Goal: Information Seeking & Learning: Learn about a topic

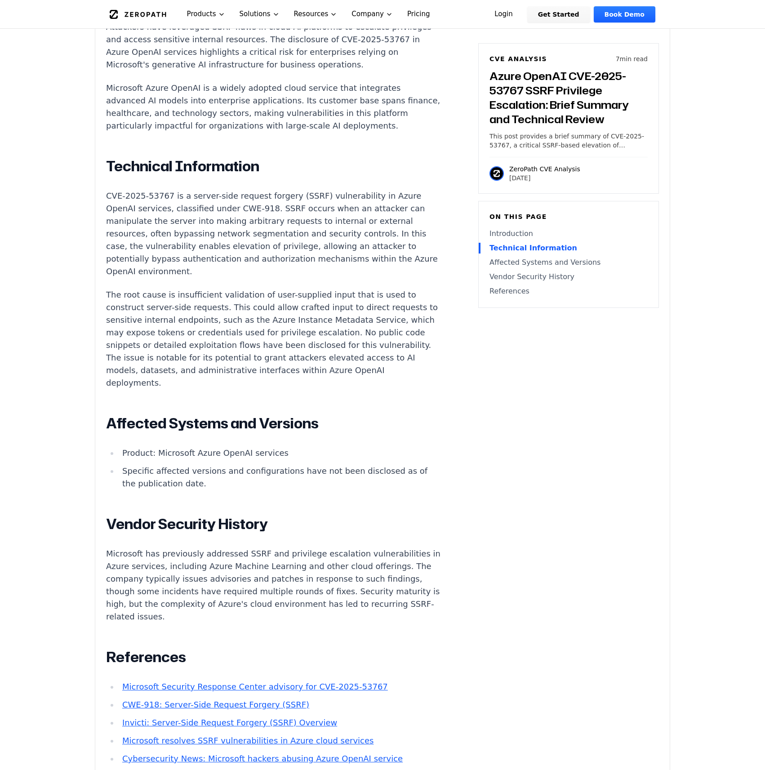
scroll to position [416, 0]
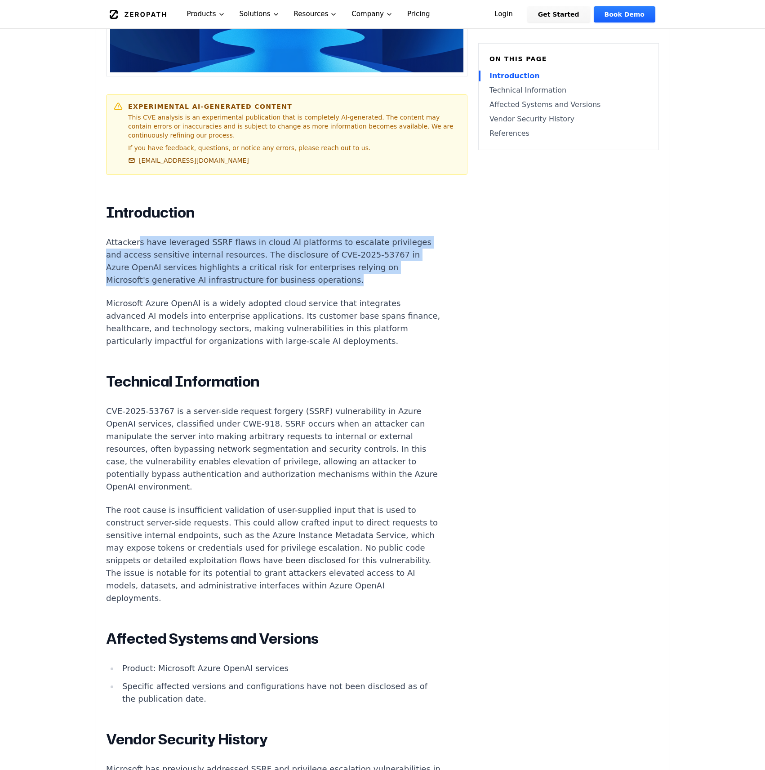
drag, startPoint x: 135, startPoint y: 242, endPoint x: 420, endPoint y: 276, distance: 287.1
click at [420, 276] on p "Attackers have leveraged SSRF flaws in cloud AI platforms to escalate privilege…" at bounding box center [273, 261] width 334 height 50
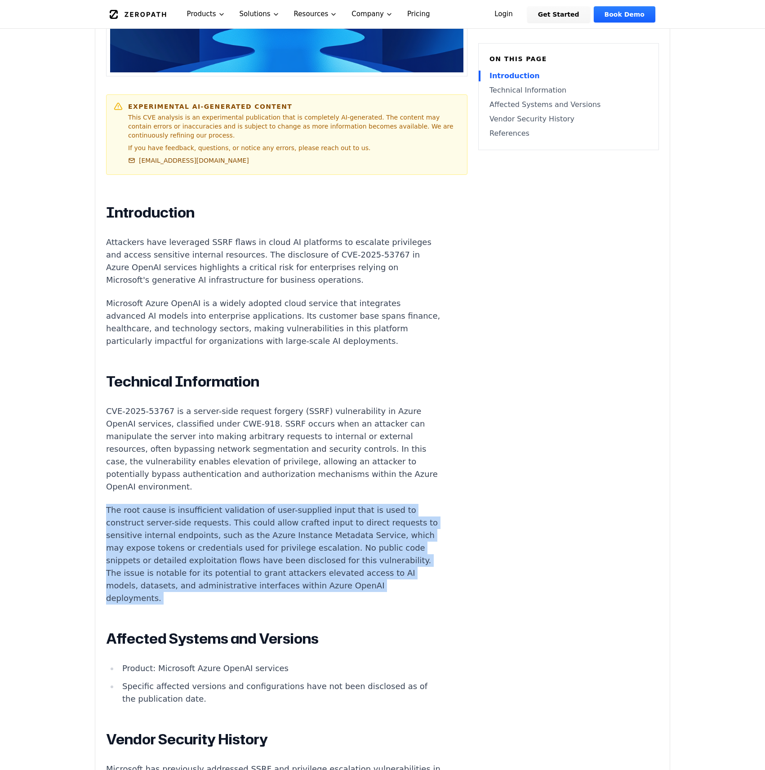
drag, startPoint x: 156, startPoint y: 484, endPoint x: 431, endPoint y: 579, distance: 291.1
click at [431, 579] on div "Introduction Attackers have leveraged SSRF flaws in cloud AI platforms to escal…" at bounding box center [273, 601] width 334 height 795
click at [430, 579] on div "Introduction Attackers have leveraged SSRF flaws in cloud AI platforms to escal…" at bounding box center [273, 601] width 334 height 795
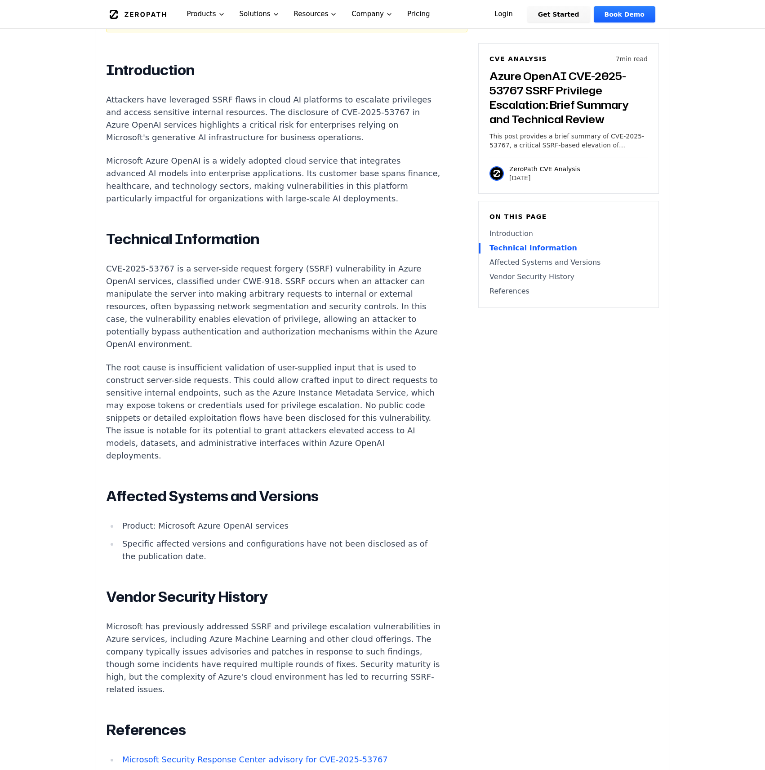
scroll to position [565, 0]
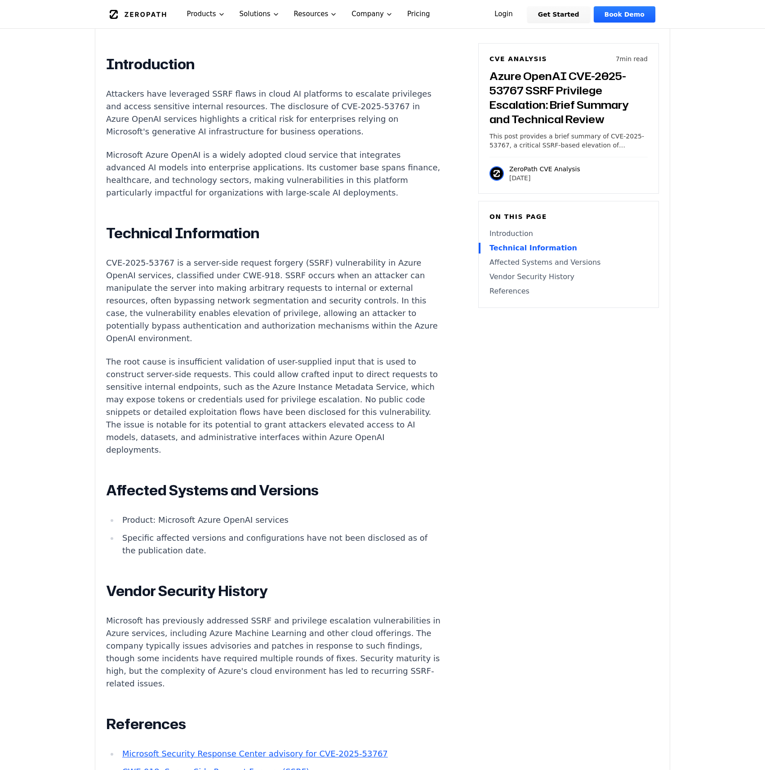
click at [247, 614] on p "Microsoft has previously addressed SSRF and privilege escalation vulnerabilitie…" at bounding box center [273, 652] width 334 height 76
copy p "SSRF"
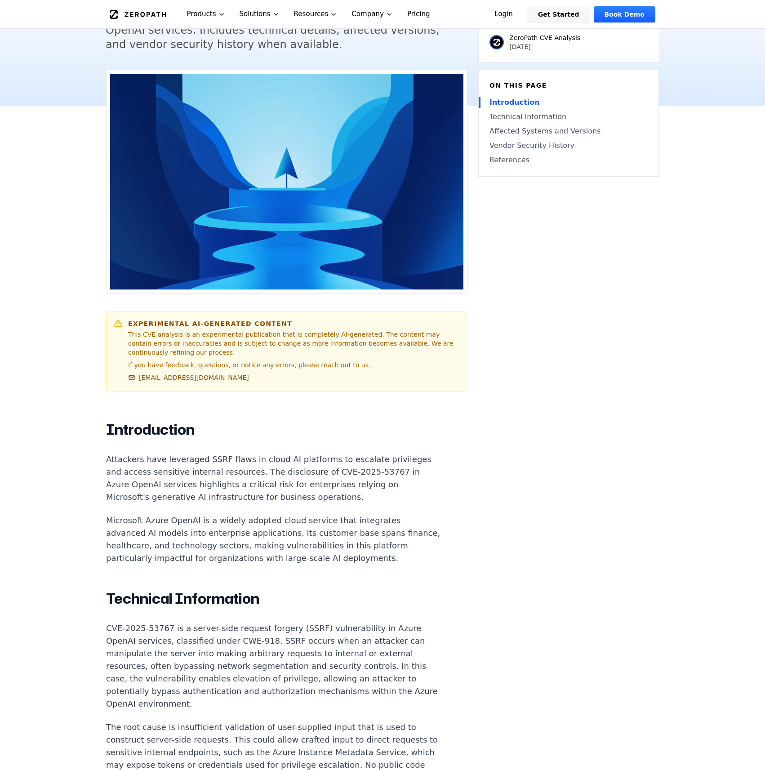
scroll to position [399, 0]
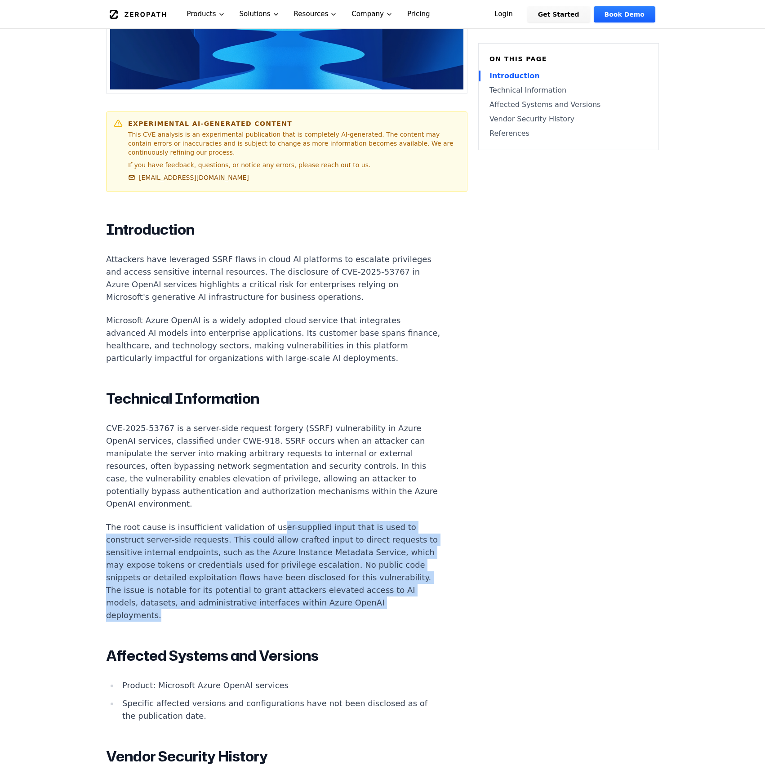
drag, startPoint x: 267, startPoint y: 515, endPoint x: 469, endPoint y: 586, distance: 213.9
click at [469, 586] on div "Experimental AI-Generated Content This CVE analysis is an experimental publicat…" at bounding box center [382, 463] width 574 height 1187
drag, startPoint x: 179, startPoint y: 527, endPoint x: 423, endPoint y: 588, distance: 251.7
click at [424, 595] on p "The root cause is insufficient validation of user-supplied input that is used t…" at bounding box center [273, 571] width 334 height 101
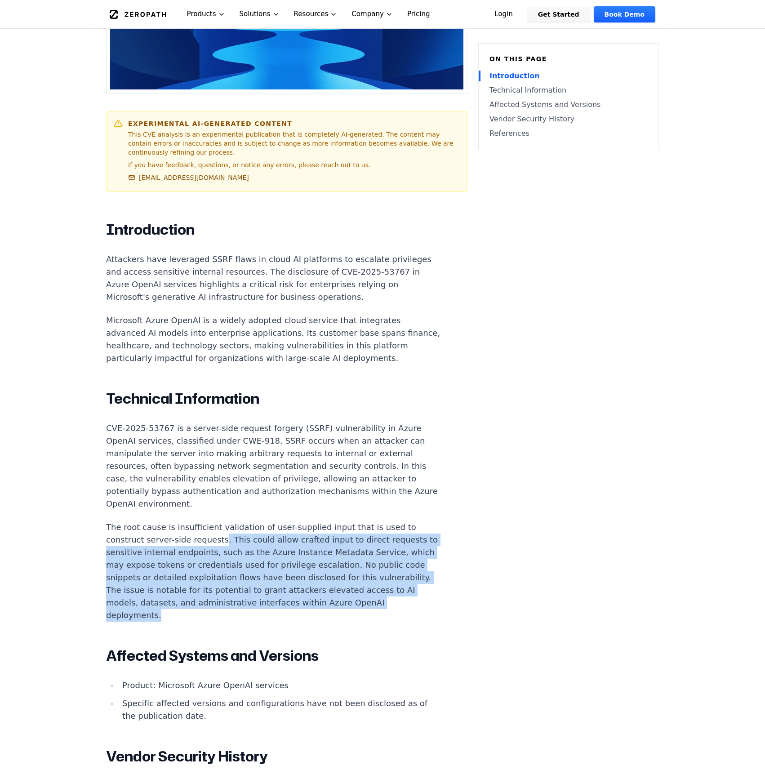
click at [423, 588] on p "The root cause is insufficient validation of user-supplied input that is used t…" at bounding box center [273, 571] width 334 height 101
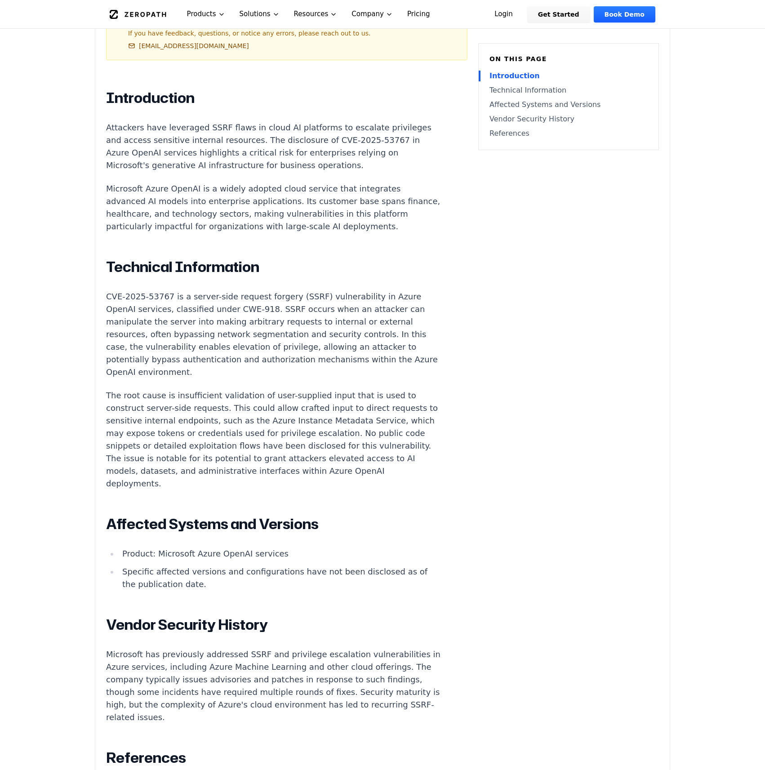
scroll to position [0, 0]
